Goal: Transaction & Acquisition: Purchase product/service

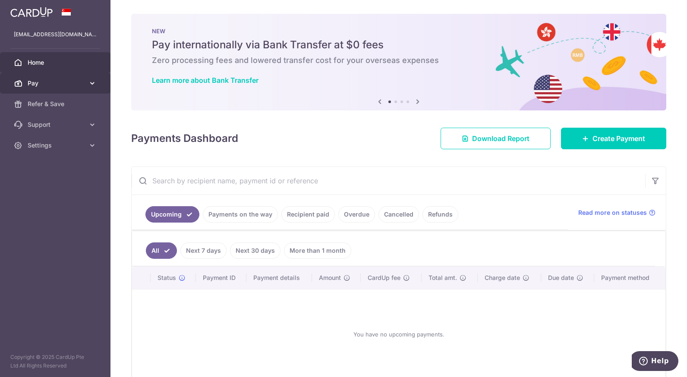
click at [91, 81] on icon at bounding box center [92, 83] width 9 height 9
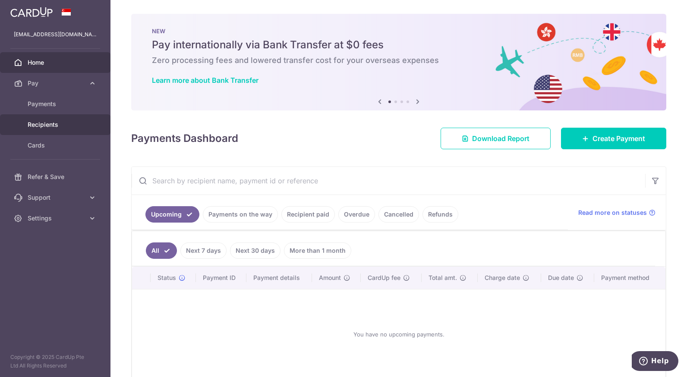
click at [62, 124] on span "Recipients" at bounding box center [56, 124] width 57 height 9
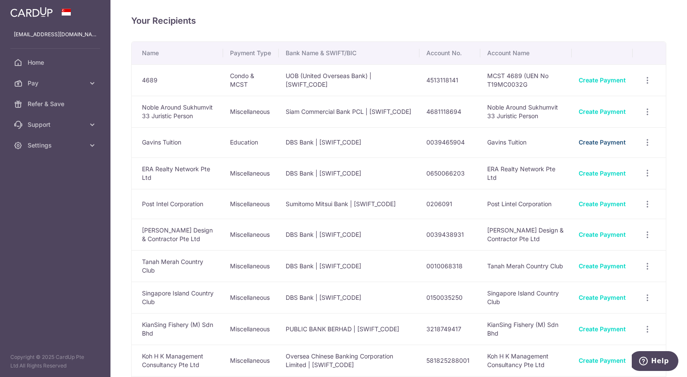
click at [583, 146] on link "Create Payment" at bounding box center [601, 141] width 47 height 7
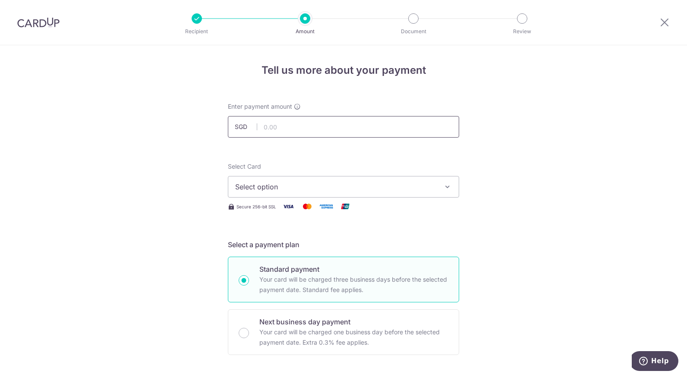
click at [417, 123] on input "text" at bounding box center [343, 127] width 231 height 22
type input "2,300.00"
click at [344, 192] on span "Select option" at bounding box center [335, 187] width 201 height 10
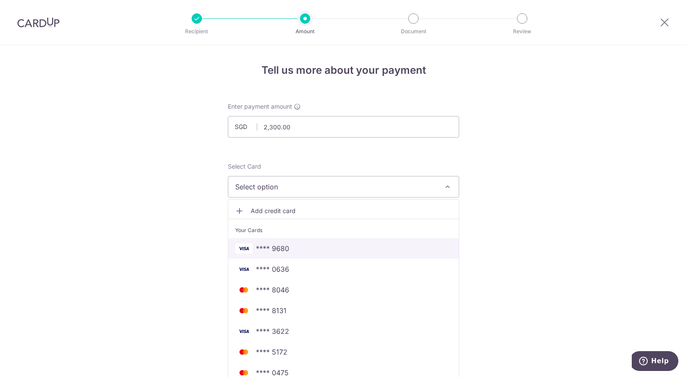
click at [316, 249] on span "**** 9680" at bounding box center [343, 248] width 217 height 10
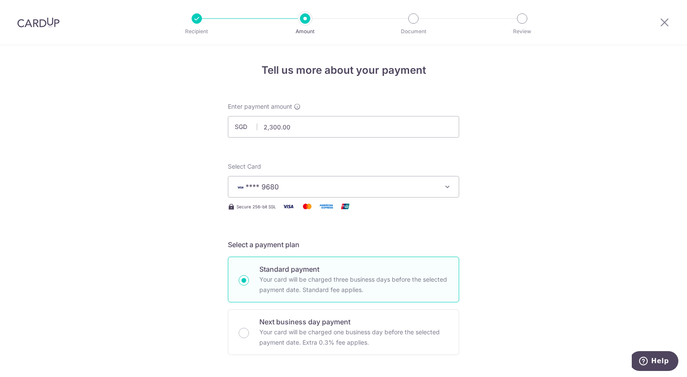
scroll to position [212, 0]
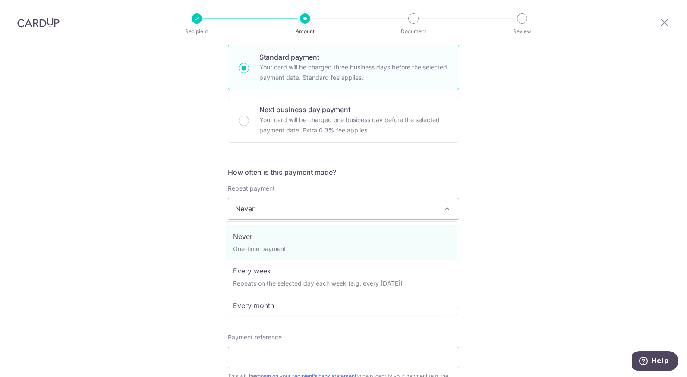
click at [377, 215] on span "Never" at bounding box center [343, 208] width 230 height 21
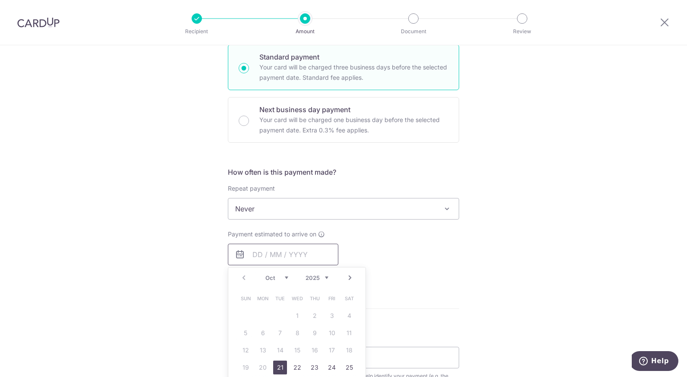
click at [329, 257] on input "text" at bounding box center [283, 255] width 110 height 22
click at [279, 371] on link "21" at bounding box center [280, 368] width 14 height 14
click at [551, 115] on div "Tell us more about your payment Enter payment amount SGD 2,300.00 2300.00 Selec…" at bounding box center [343, 223] width 687 height 780
click at [280, 195] on div "Repeat payment Never Every week Every month Every quarter Every half a year Nev…" at bounding box center [343, 201] width 231 height 35
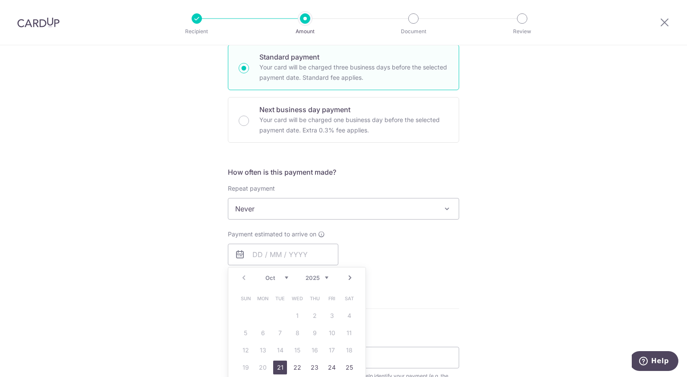
click at [280, 195] on div "Repeat payment Never Every week Every month Every quarter Every half a year Nev…" at bounding box center [343, 201] width 231 height 35
click at [434, 99] on div "Next business day payment Your card will be charged one business day before the…" at bounding box center [343, 120] width 231 height 46
click at [519, 108] on div "Tell us more about your payment Enter payment amount SGD 2,300.00 2300.00 Selec…" at bounding box center [343, 223] width 687 height 780
click at [247, 79] on div "Standard payment Your card will be charged three business days before the selec…" at bounding box center [343, 67] width 231 height 46
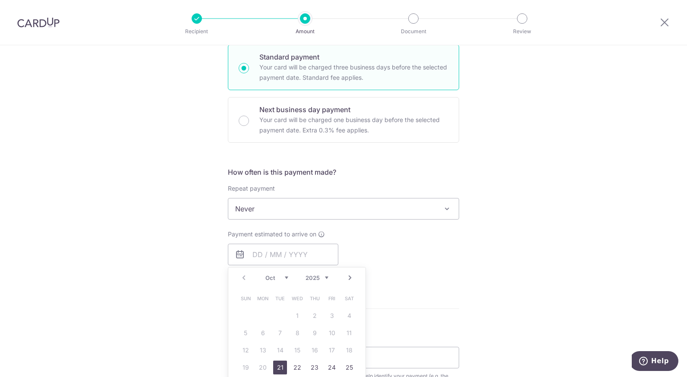
click at [294, 239] on div "Payment estimated to arrive on Prev Next Oct Nov Dec 2025 2026 2027 2028 2029 2…" at bounding box center [283, 253] width 110 height 47
radio input "true"
radio input "false"
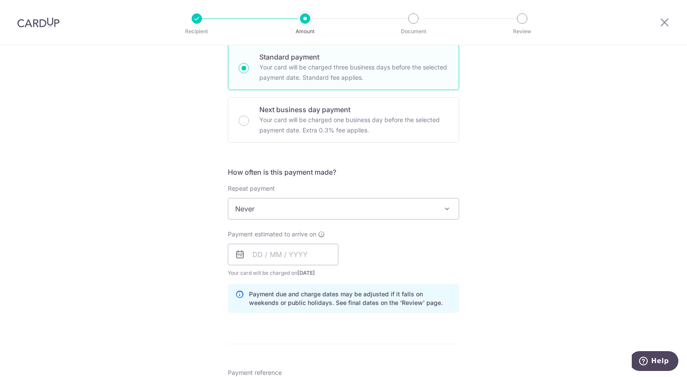
scroll to position [386, 0]
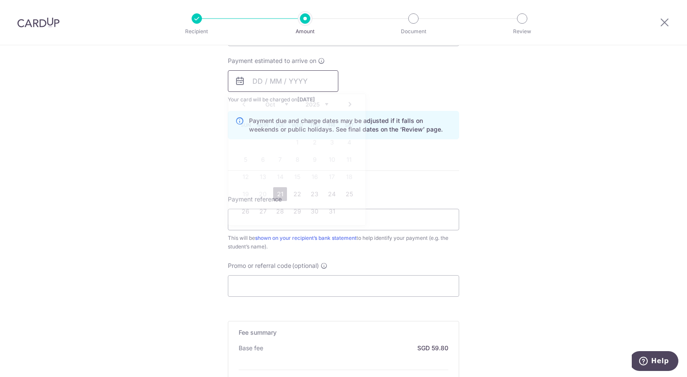
click at [305, 78] on input "text" at bounding box center [283, 81] width 110 height 22
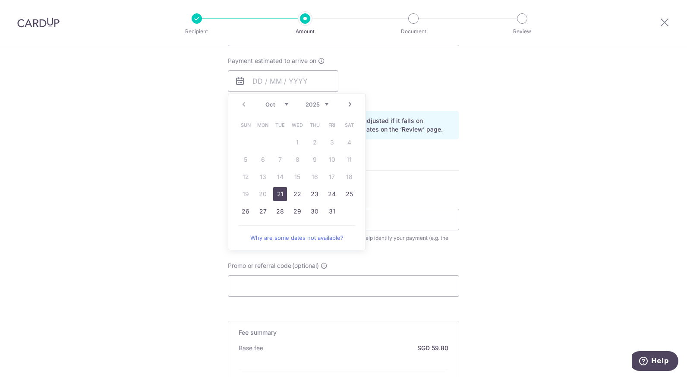
click at [278, 191] on link "21" at bounding box center [280, 194] width 14 height 14
click at [255, 277] on div "Tell us more about your payment Enter payment amount SGD 2,300.00 2300.00 Selec…" at bounding box center [343, 84] width 687 height 849
click at [255, 277] on input "Promo or referral code (optional)" at bounding box center [343, 286] width 231 height 22
click at [325, 280] on input "Promo or referral code (optional)" at bounding box center [343, 286] width 231 height 22
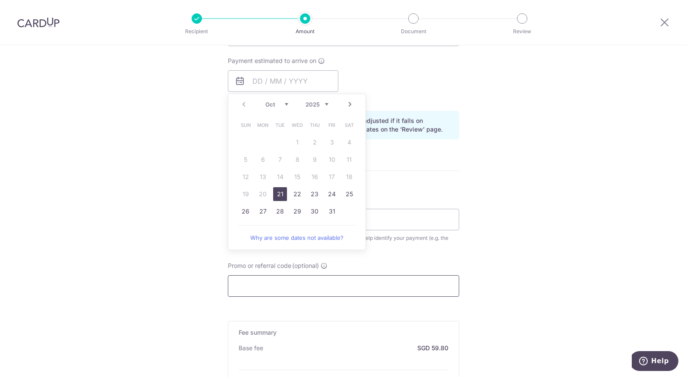
click at [325, 280] on input "Promo or referral code (optional)" at bounding box center [343, 286] width 231 height 22
click at [620, 377] on html "Recipient Amount Document Review Tell us more about your payment Enter payment …" at bounding box center [343, 188] width 687 height 377
type input "21/10/2025"
click at [286, 82] on input "21/10/2025" at bounding box center [283, 81] width 110 height 22
click at [279, 194] on form "Enter payment amount SGD 2,300.00 2300.00 Select Card **** 9680 Add credit card…" at bounding box center [343, 92] width 231 height 751
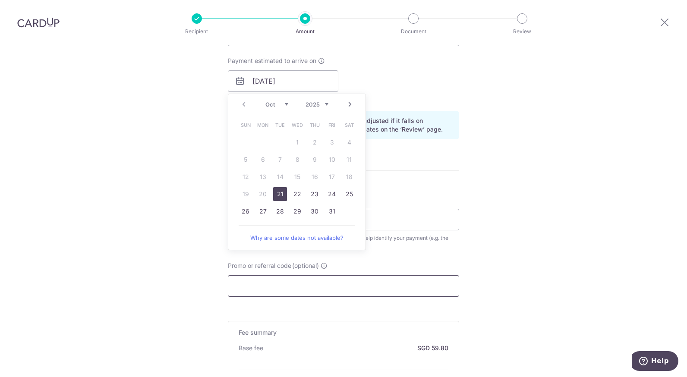
click at [279, 194] on form "Enter payment amount SGD 2,300.00 2300.00 Select Card **** 9680 Add credit card…" at bounding box center [343, 92] width 231 height 751
click at [442, 85] on div "Payment estimated to arrive on 21/10/2025 Prev Next Oct Nov Dec 2025 2026 2027 …" at bounding box center [344, 80] width 242 height 47
click at [299, 287] on input "Promo or referral code (optional)" at bounding box center [343, 286] width 231 height 22
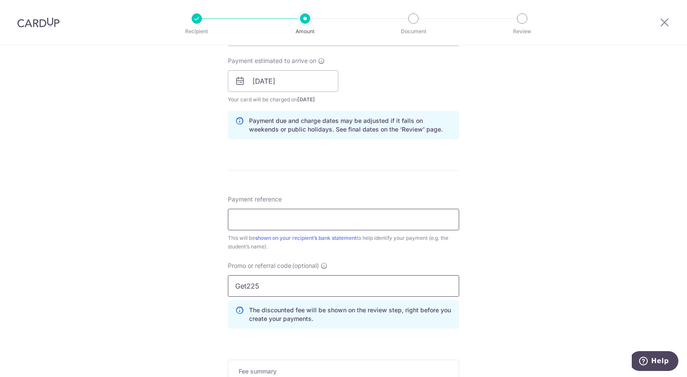
type input "Get225"
click at [301, 225] on input "Payment reference" at bounding box center [343, 220] width 231 height 22
click at [270, 220] on input "INV1210-2-25-1" at bounding box center [343, 220] width 231 height 22
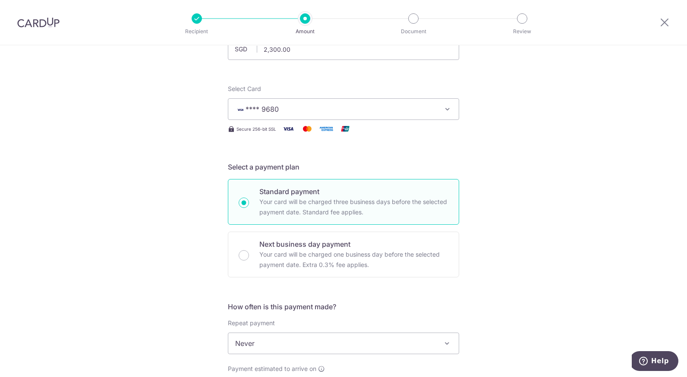
scroll to position [556, 0]
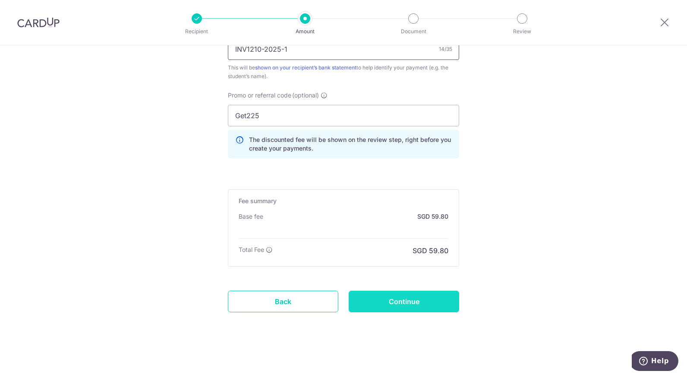
type input "INV1210-2025-1"
click at [421, 305] on input "Continue" at bounding box center [404, 302] width 110 height 22
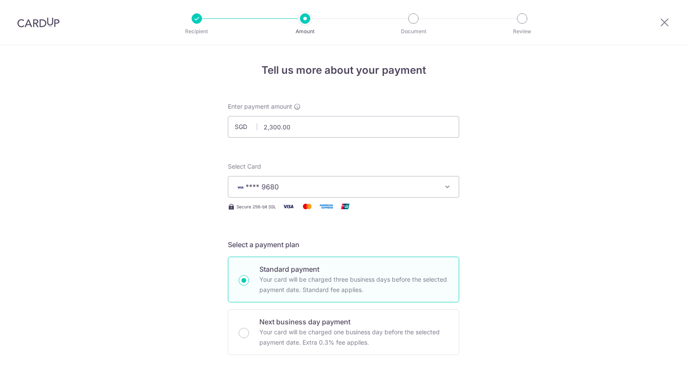
scroll to position [535, 0]
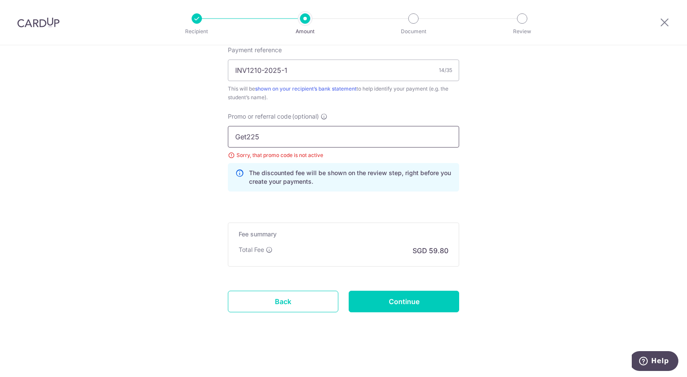
click at [397, 138] on input "Get225" at bounding box center [343, 137] width 231 height 22
type input "G"
type input "Off225"
click at [395, 301] on input "Continue" at bounding box center [404, 302] width 110 height 22
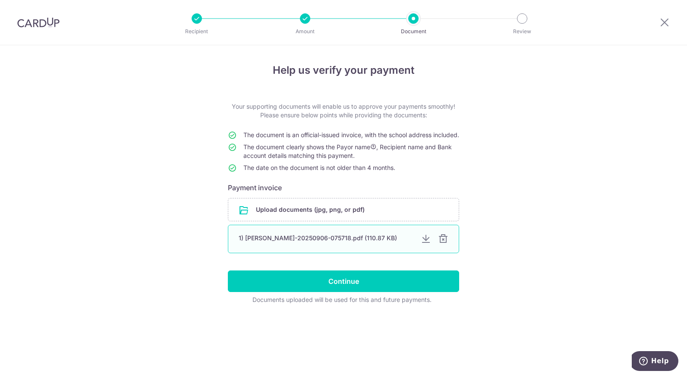
click at [440, 244] on div at bounding box center [443, 239] width 10 height 10
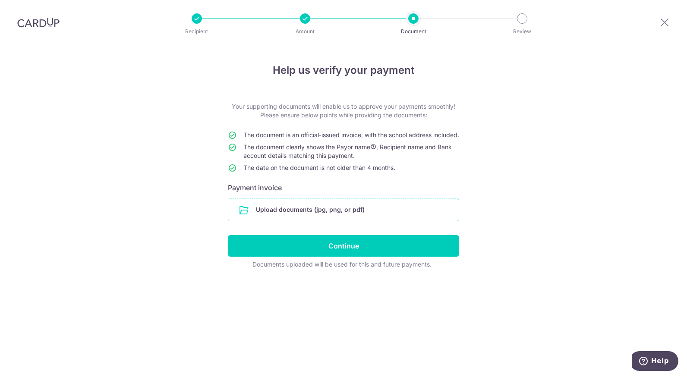
click at [248, 220] on input "file" at bounding box center [343, 209] width 230 height 22
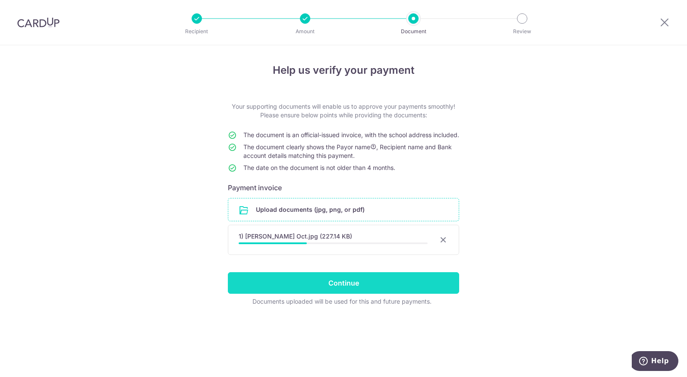
click at [337, 294] on input "Continue" at bounding box center [343, 283] width 231 height 22
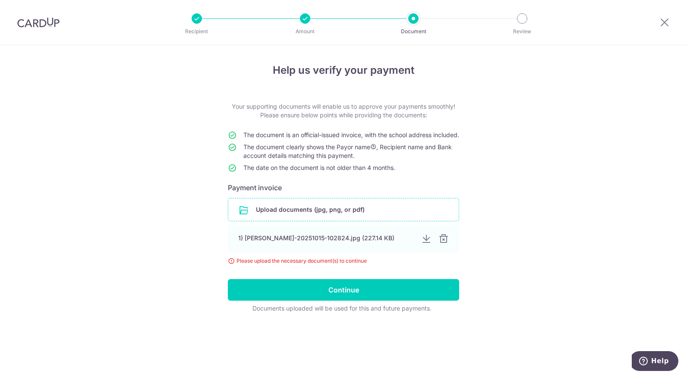
click at [236, 221] on input "file" at bounding box center [343, 209] width 230 height 22
click at [443, 244] on div at bounding box center [443, 239] width 10 height 10
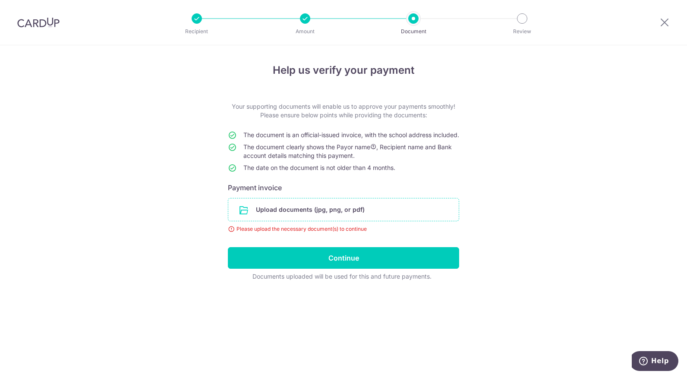
click at [405, 217] on input "file" at bounding box center [343, 209] width 230 height 22
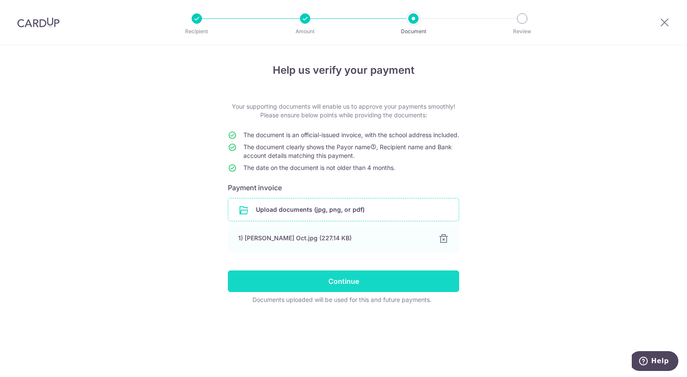
click at [296, 292] on input "Continue" at bounding box center [343, 281] width 231 height 22
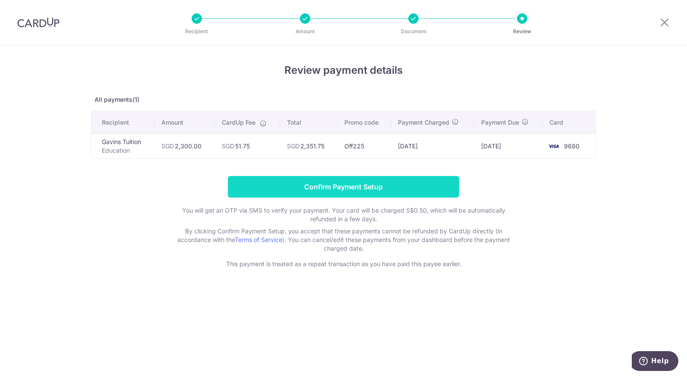
click at [362, 187] on input "Confirm Payment Setup" at bounding box center [343, 187] width 231 height 22
